Goal: Information Seeking & Learning: Compare options

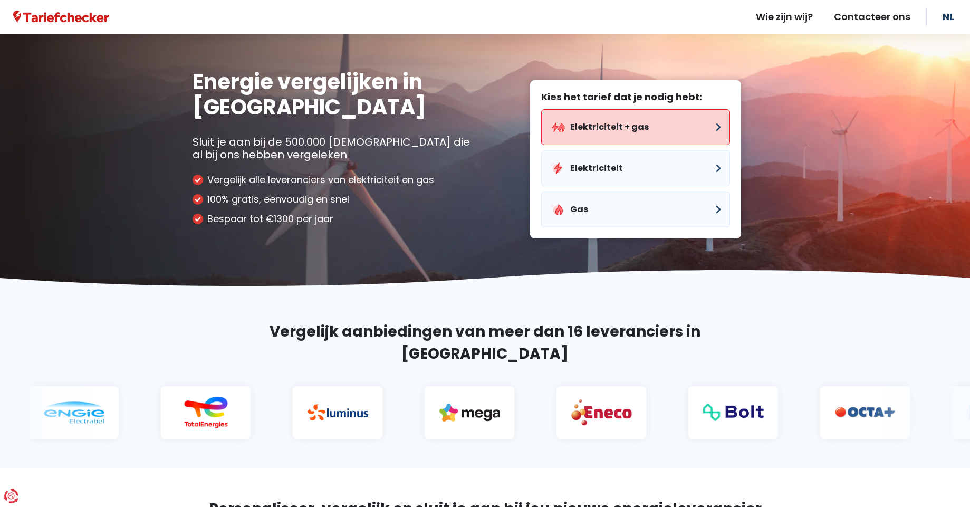
click at [638, 128] on button "Elektriciteit + gas" at bounding box center [635, 127] width 189 height 36
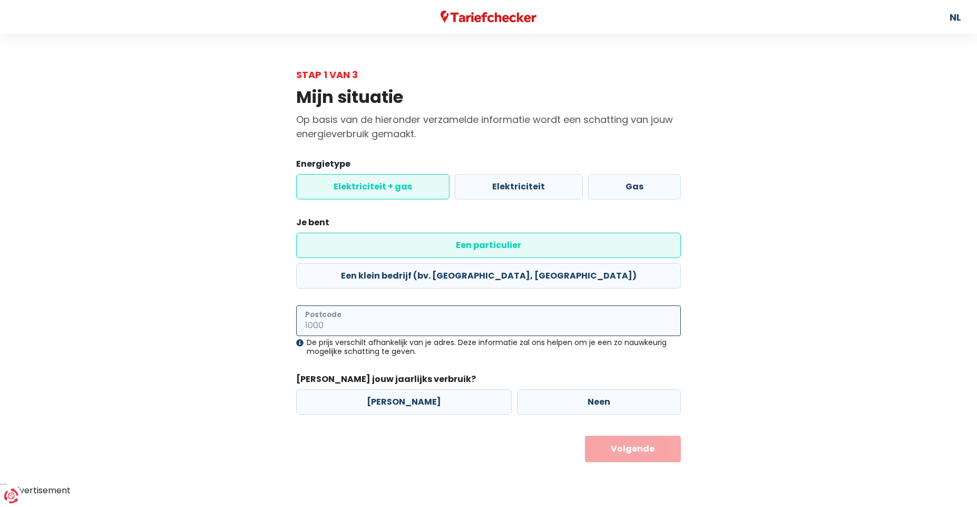
click at [370, 305] on input "Postcode" at bounding box center [488, 320] width 385 height 31
type input "8530"
click at [386, 389] on label "[PERSON_NAME]" at bounding box center [404, 401] width 216 height 25
click at [386, 389] on input "[PERSON_NAME]" at bounding box center [404, 401] width 216 height 25
radio input "true"
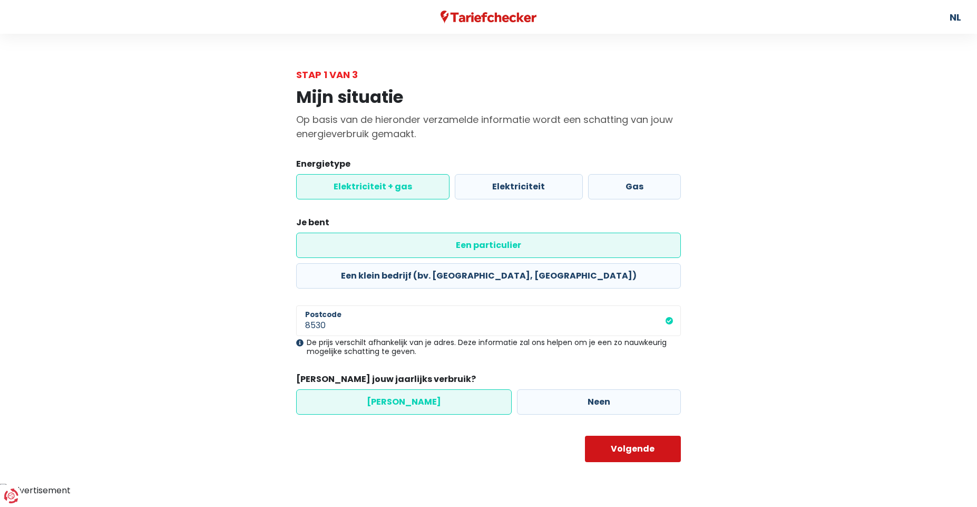
click at [625, 435] on button "Volgende" at bounding box center [633, 448] width 96 height 26
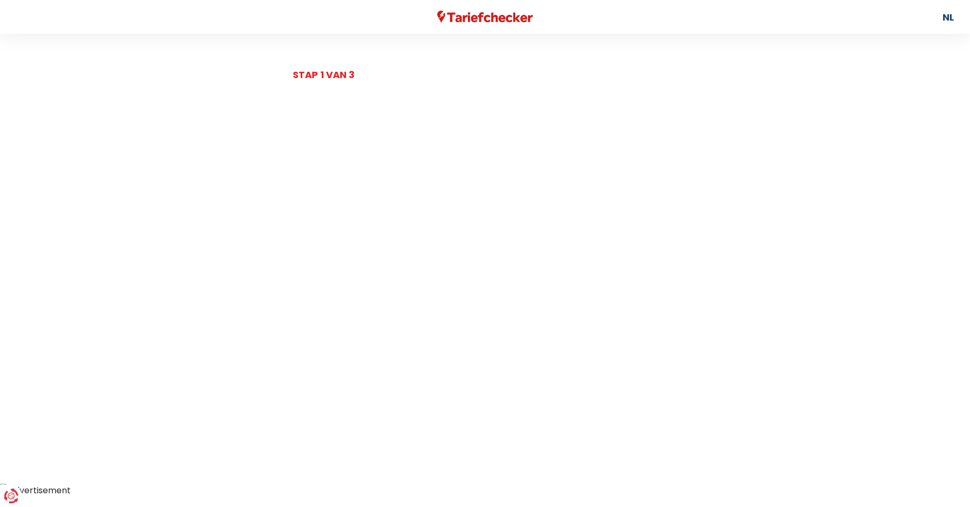
select select
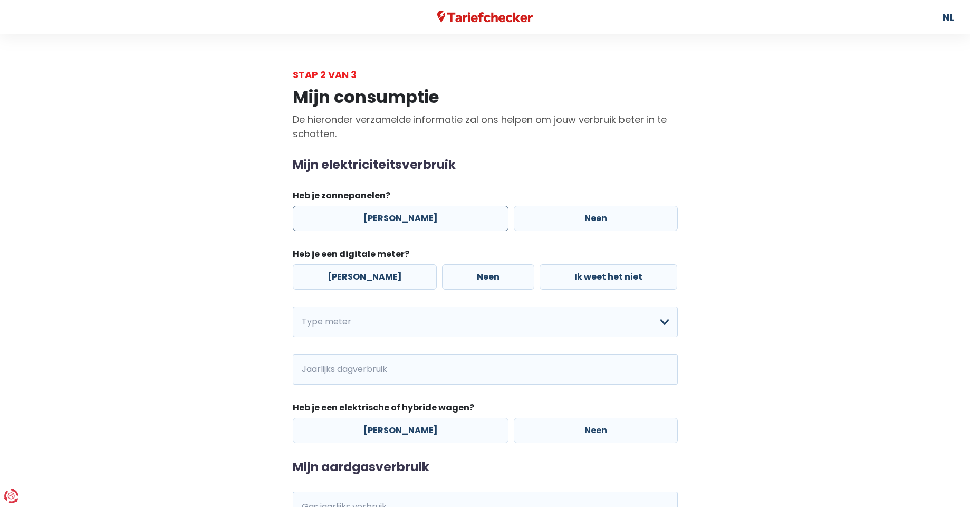
click at [444, 217] on label "[PERSON_NAME]" at bounding box center [401, 218] width 216 height 25
click at [444, 217] on input "[PERSON_NAME]" at bounding box center [401, 218] width 216 height 25
radio input "true"
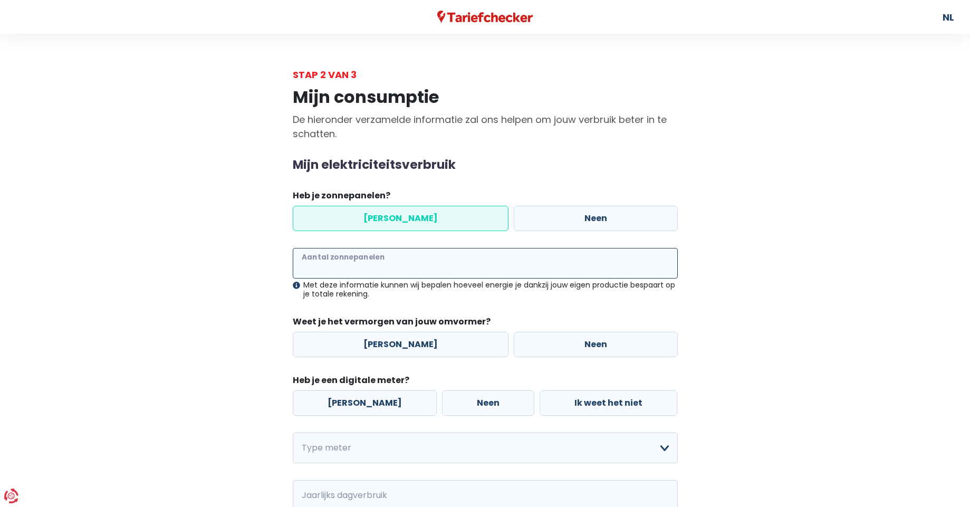
click at [408, 265] on input "Aantal zonnepanelen" at bounding box center [485, 263] width 385 height 31
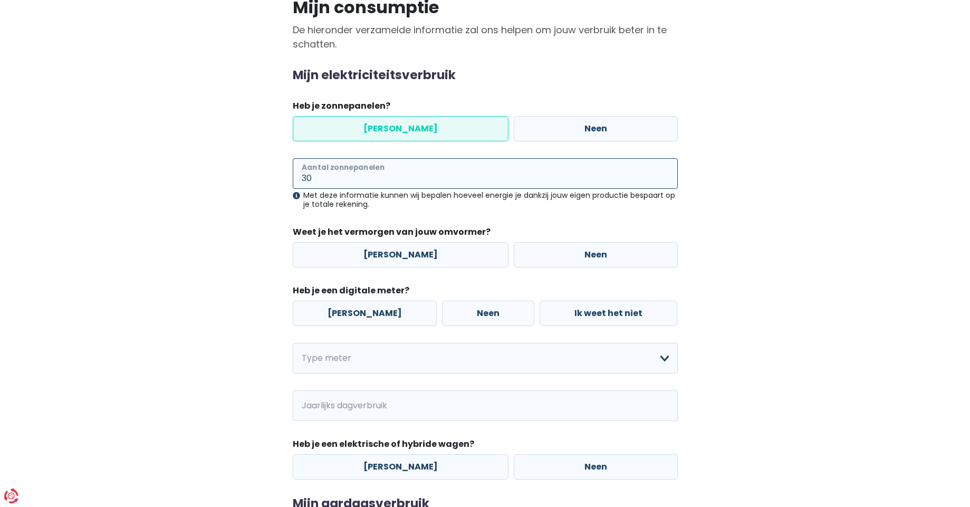
scroll to position [111, 0]
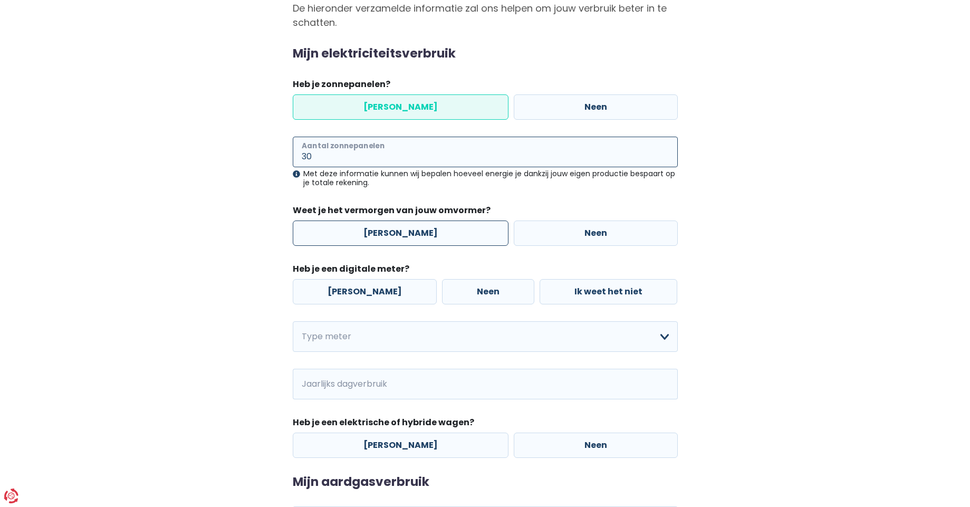
type input "30"
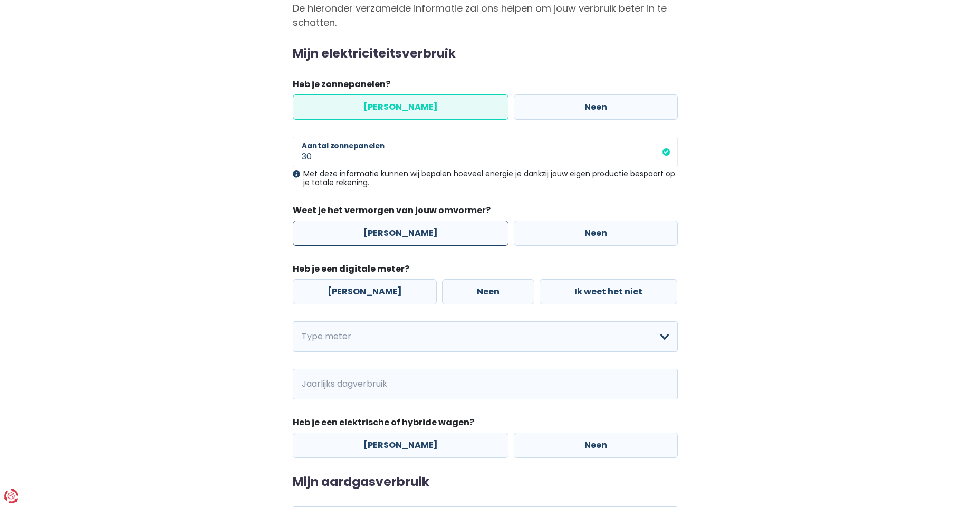
click at [416, 229] on label "[PERSON_NAME]" at bounding box center [401, 232] width 216 height 25
click at [416, 229] on input "[PERSON_NAME]" at bounding box center [401, 232] width 216 height 25
radio input "true"
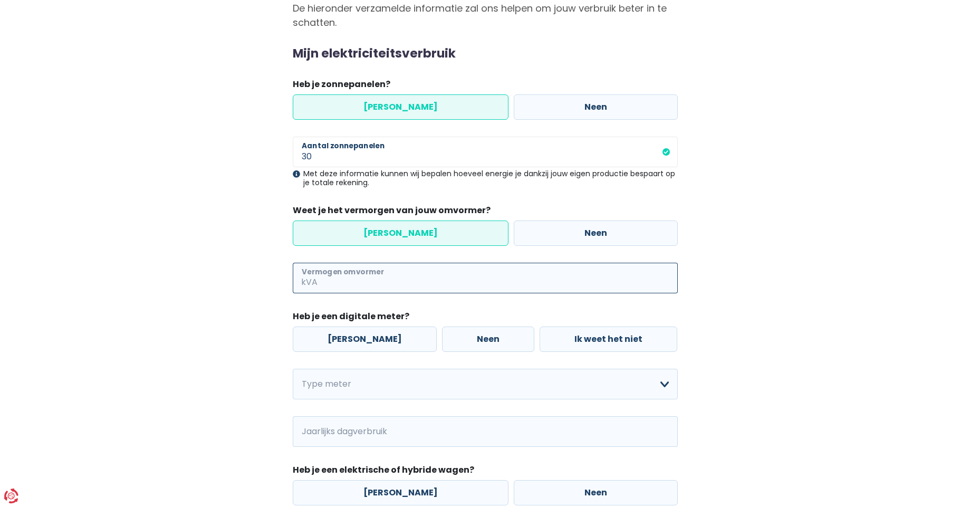
click at [409, 278] on input "Vermogen omvormer" at bounding box center [498, 278] width 358 height 31
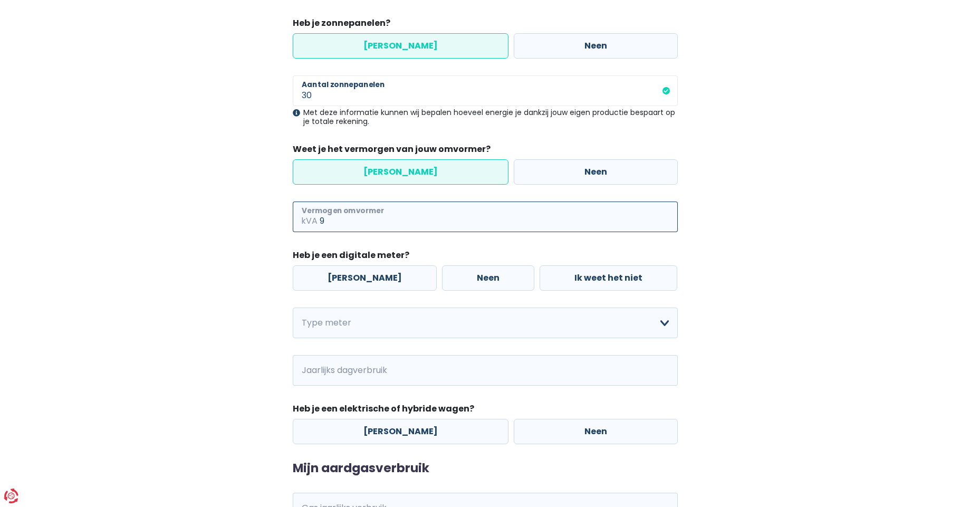
scroll to position [180, 0]
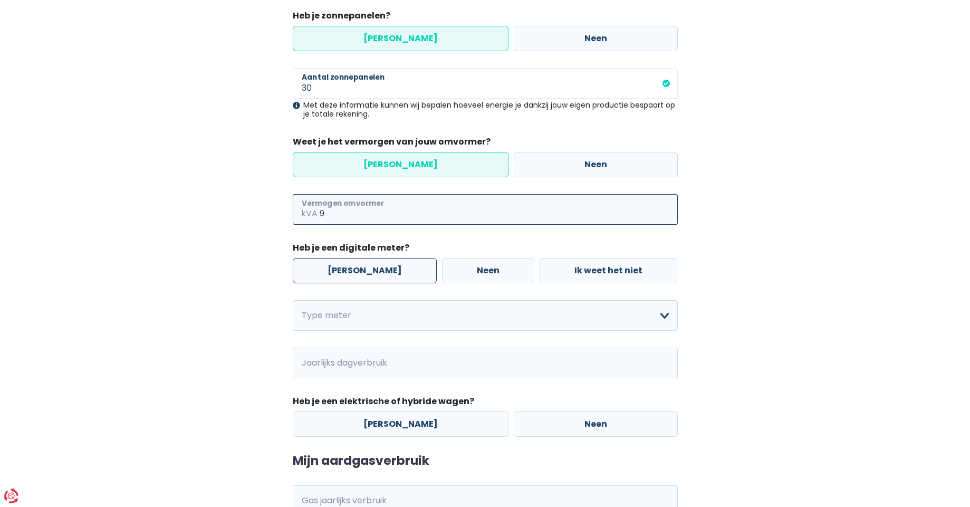
type input "9"
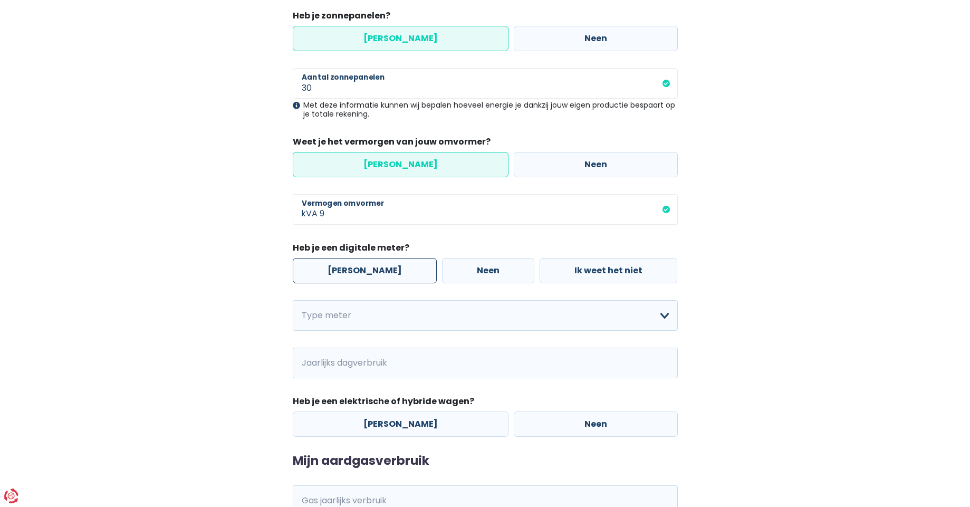
click at [370, 260] on label "[PERSON_NAME]" at bounding box center [365, 270] width 144 height 25
click at [370, 260] on input "[PERSON_NAME]" at bounding box center [365, 270] width 144 height 25
radio input "true"
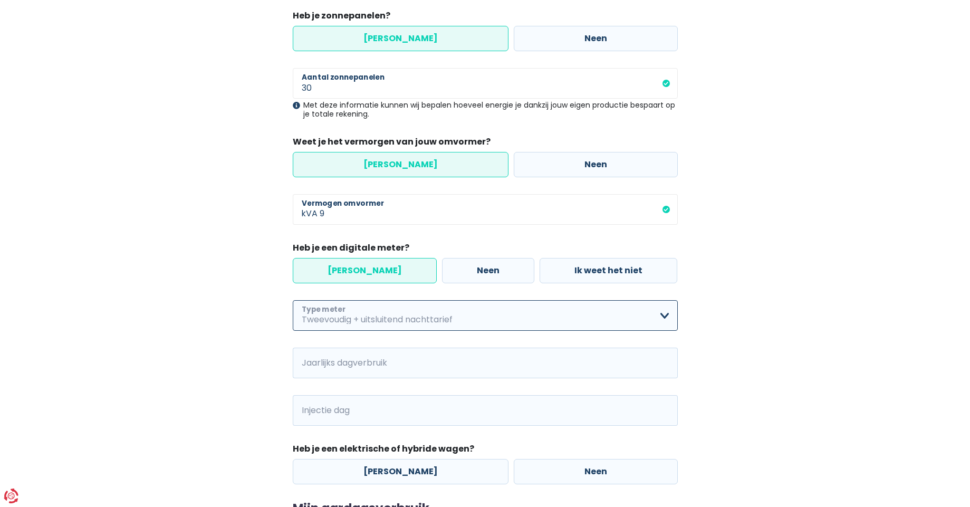
click at [293, 300] on select "Enkelvoudig Tweevoudig Enkelvoudig + uitsluitend nachttarief Tweevoudig + uitsl…" at bounding box center [485, 315] width 385 height 31
select select "day_night_bi_hourly"
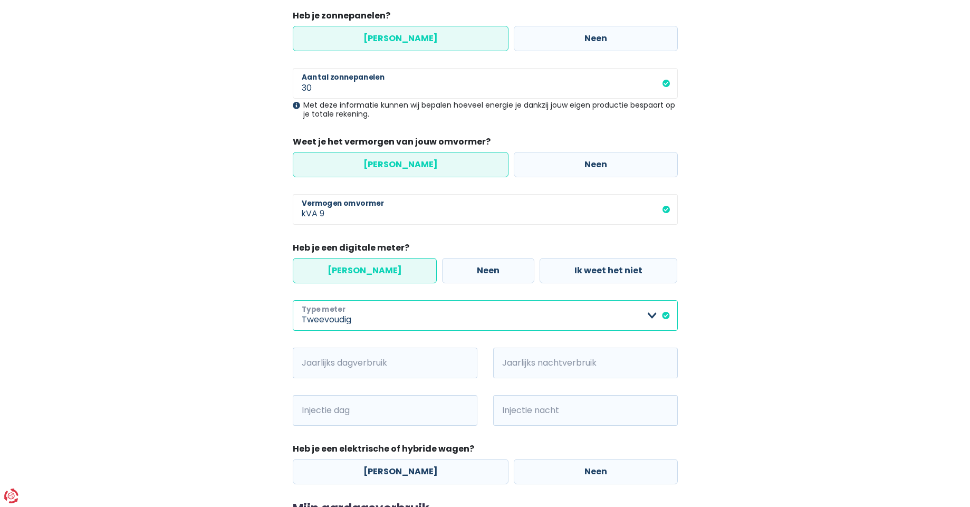
click at [293, 300] on select "Enkelvoudig Tweevoudig Enkelvoudig + uitsluitend nachttarief Tweevoudig + uitsl…" at bounding box center [485, 315] width 385 height 31
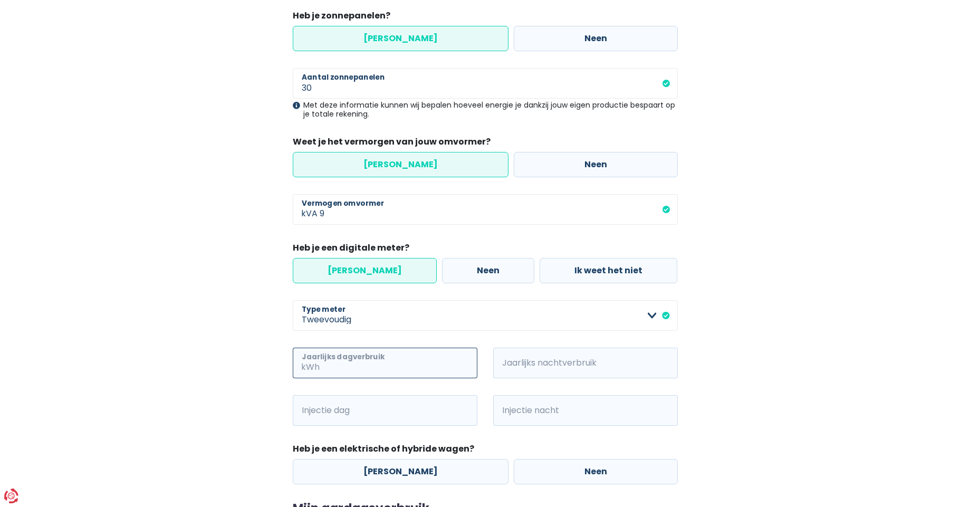
click at [401, 365] on input "Jaarlijks dagverbruik" at bounding box center [400, 362] width 156 height 31
type input "688"
click at [508, 370] on span "kWh" at bounding box center [507, 362] width 29 height 31
click at [519, 362] on span "kWh" at bounding box center [507, 362] width 29 height 31
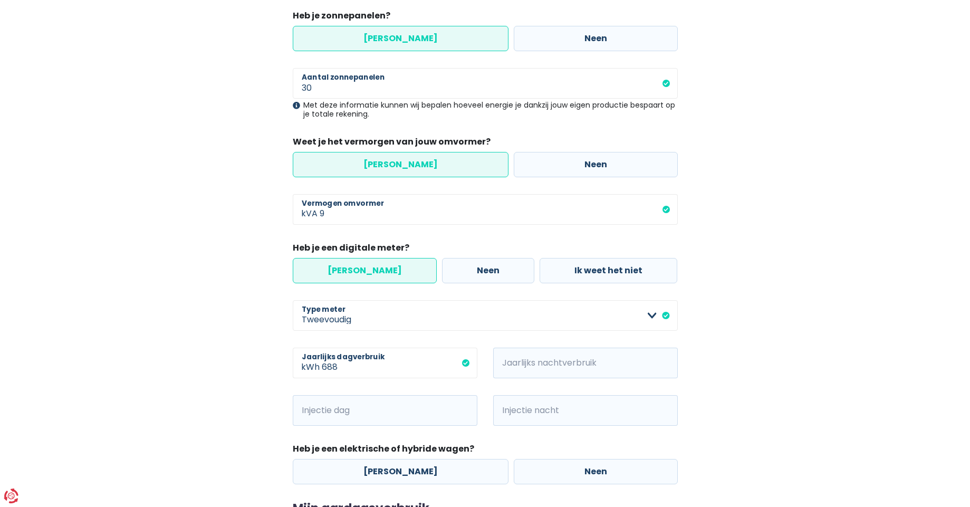
click at [519, 362] on span "kWh" at bounding box center [507, 362] width 29 height 31
click at [383, 416] on input "Injectie dag" at bounding box center [400, 410] width 156 height 31
type input "7316"
click at [536, 367] on input "Jaarlijks nachtverbruik" at bounding box center [600, 362] width 156 height 31
type input "883"
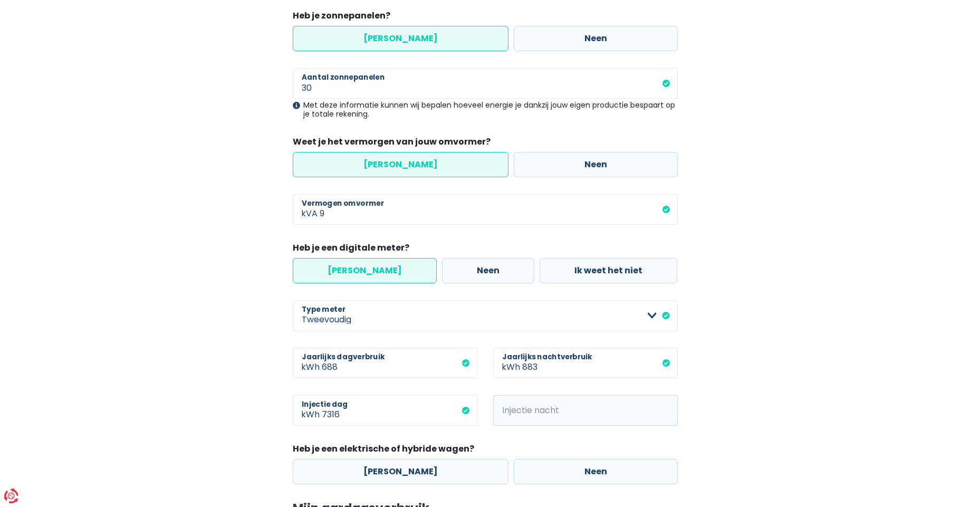
click at [517, 404] on span "kWh" at bounding box center [507, 410] width 29 height 31
click at [511, 411] on span "kWh" at bounding box center [507, 410] width 29 height 31
click at [517, 411] on span "kWh" at bounding box center [507, 410] width 29 height 31
click at [500, 410] on span "kWh" at bounding box center [507, 410] width 29 height 31
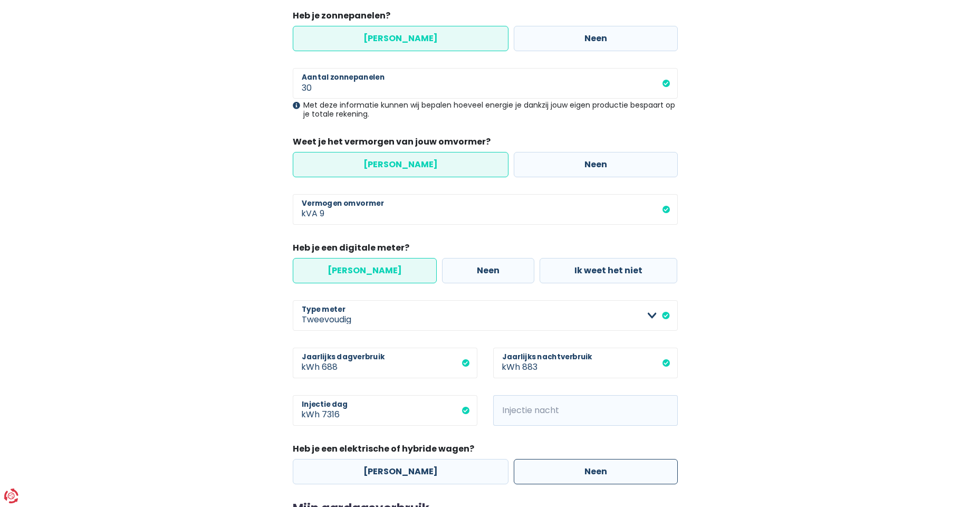
click at [530, 465] on label "Neen" at bounding box center [596, 471] width 164 height 25
click at [530, 465] on input "Neen" at bounding box center [596, 471] width 164 height 25
radio input "true"
click at [557, 406] on input "Injectie nacht" at bounding box center [600, 410] width 156 height 31
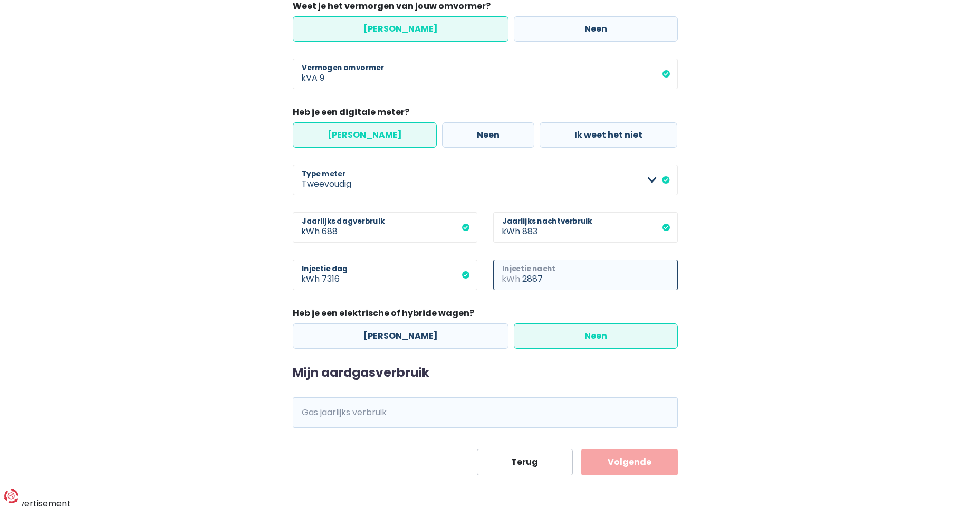
scroll to position [318, 0]
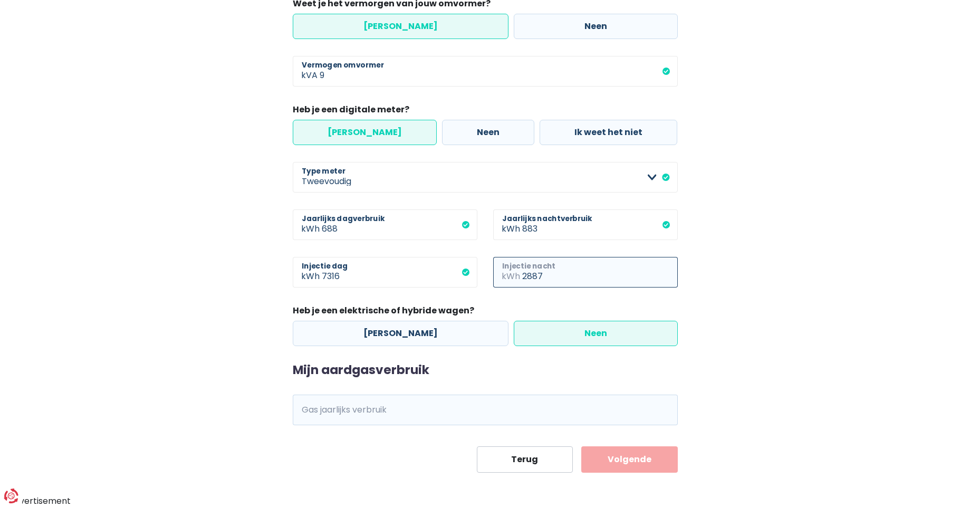
type input "2887"
click at [482, 422] on input "Gas jaarlijks verbruik" at bounding box center [500, 409] width 356 height 31
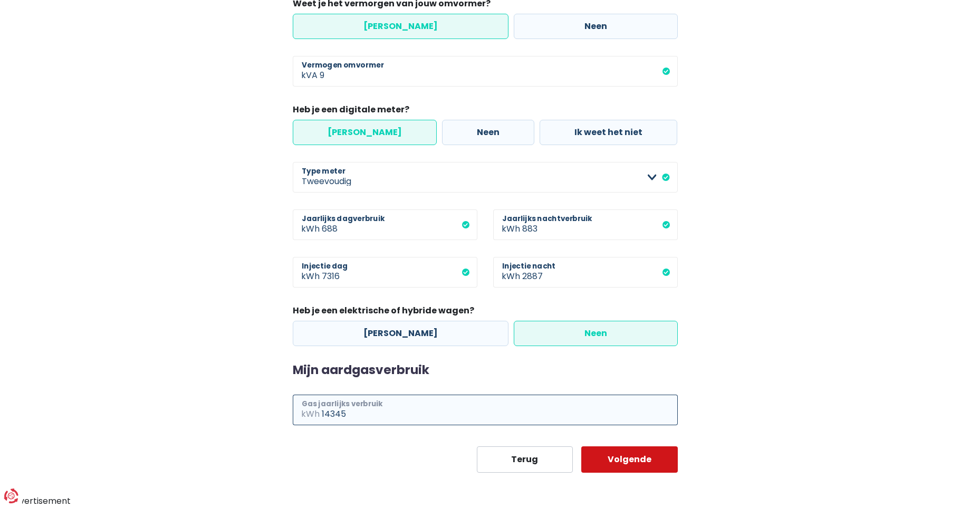
type input "14345"
click at [615, 462] on button "Volgende" at bounding box center [629, 459] width 96 height 26
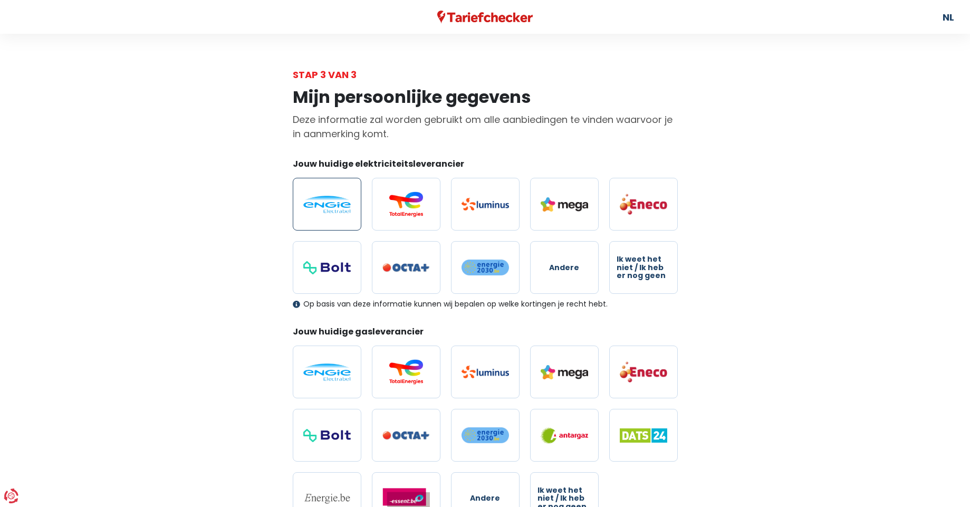
click at [344, 214] on label at bounding box center [327, 204] width 69 height 53
click at [344, 214] on input "radio" at bounding box center [327, 204] width 69 height 53
radio input "true"
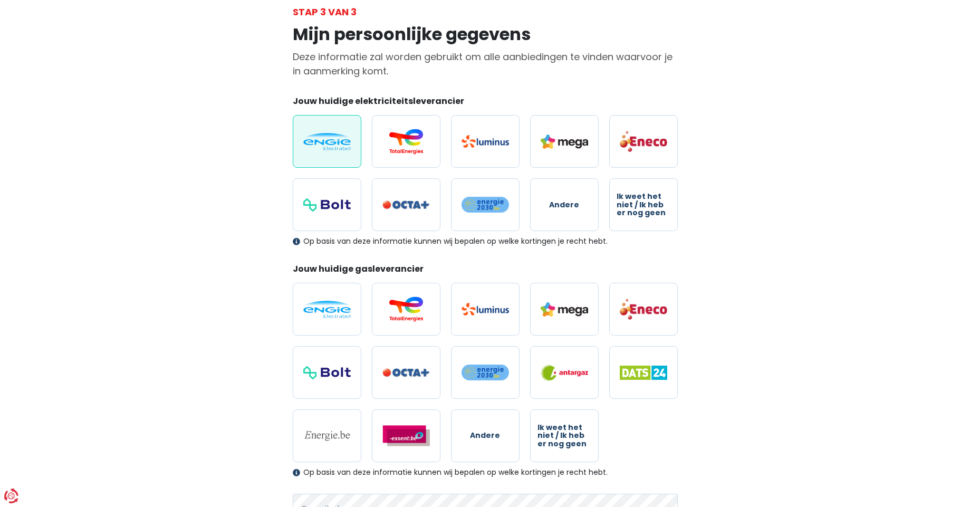
scroll to position [70, 0]
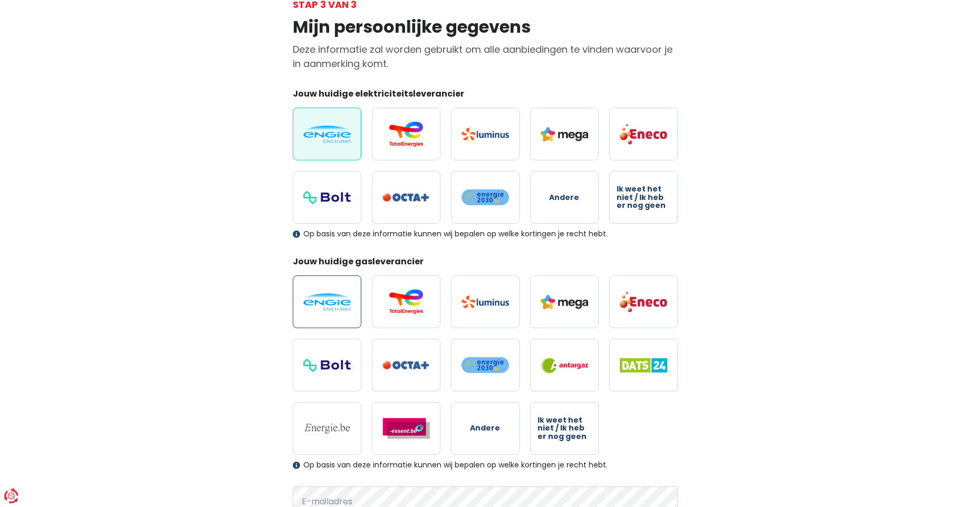
click at [337, 286] on label at bounding box center [327, 301] width 69 height 53
click at [337, 286] on input "radio" at bounding box center [327, 301] width 69 height 53
radio input "true"
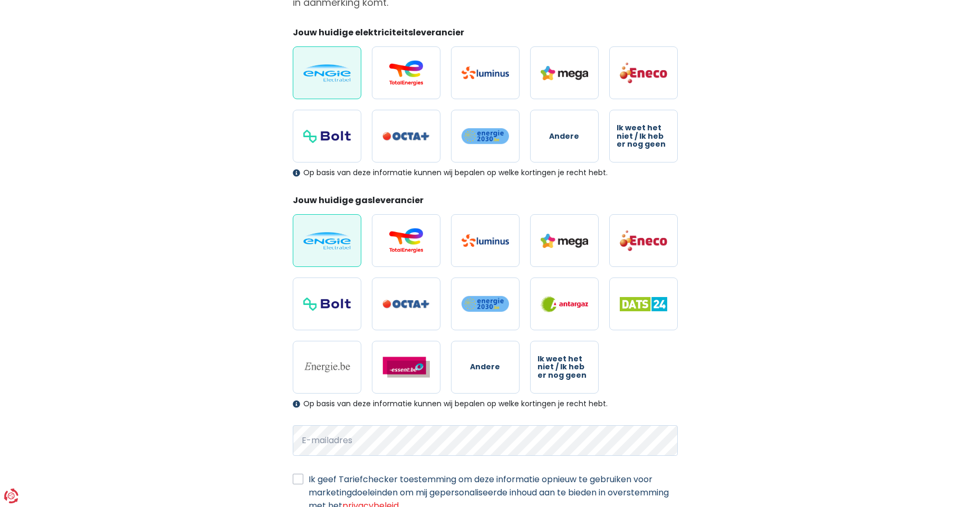
scroll to position [218, 0]
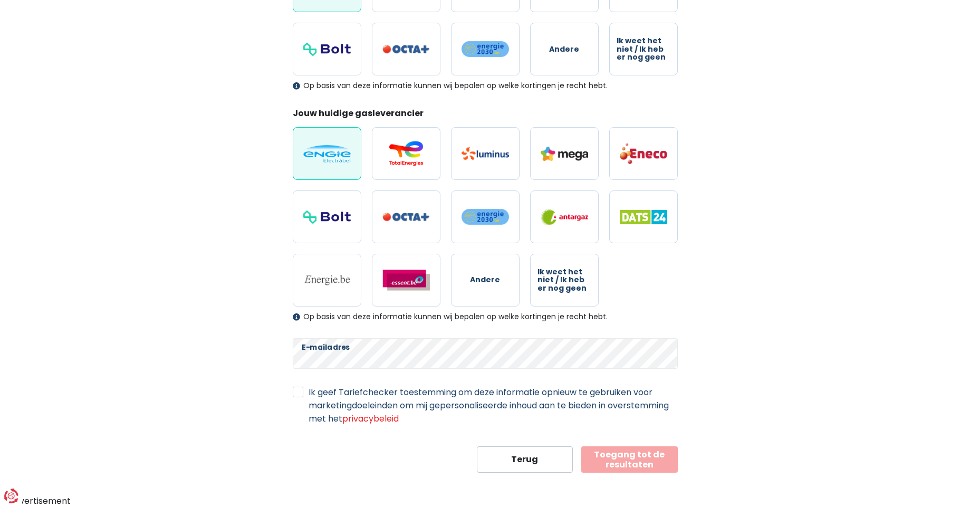
click at [308, 390] on label "Ik geef Tariefchecker toestemming om deze informatie opnieuw te gebruiken voor …" at bounding box center [492, 405] width 369 height 40
click at [298, 390] on input "Ik geef Tariefchecker toestemming om deze informatie opnieuw te gebruiken voor …" at bounding box center [298, 390] width 11 height 11
checkbox input "true"
click at [601, 460] on button "Toegang tot de resultaten" at bounding box center [629, 459] width 96 height 26
